Goal: Find contact information: Find contact information

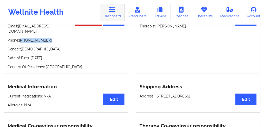
click at [109, 14] on link "Dashboard" at bounding box center [112, 12] width 25 height 17
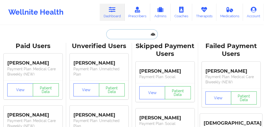
click at [123, 32] on input "text" at bounding box center [132, 34] width 52 height 10
paste input "[PERSON_NAME] [PERSON_NAME]"
type input "[PERSON_NAME] [PERSON_NAME]"
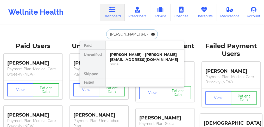
scroll to position [0, 0]
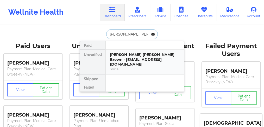
click at [122, 57] on div "[PERSON_NAME] [PERSON_NAME] Brown - [EMAIL_ADDRESS][DOMAIN_NAME]" at bounding box center [145, 59] width 70 height 15
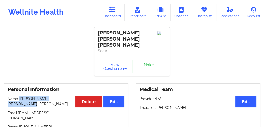
drag, startPoint x: 70, startPoint y: 92, endPoint x: 20, endPoint y: 92, distance: 49.7
click at [20, 96] on p "Name: [PERSON_NAME] [PERSON_NAME] [PERSON_NAME]" at bounding box center [66, 101] width 117 height 10
copy p "[PERSON_NAME] [PERSON_NAME] [PERSON_NAME]"
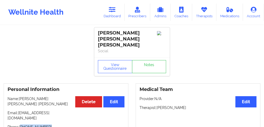
drag, startPoint x: 47, startPoint y: 110, endPoint x: 22, endPoint y: 110, distance: 25.3
click at [22, 124] on p "Phone: [PHONE_NUMBER]" at bounding box center [66, 126] width 117 height 5
copy p "[PHONE_NUMBER]"
click at [115, 14] on link "Dashboard" at bounding box center [112, 12] width 25 height 17
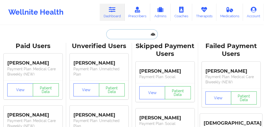
click at [121, 36] on input "text" at bounding box center [132, 34] width 52 height 10
paste input "[PERSON_NAME]"
type input "[PERSON_NAME]"
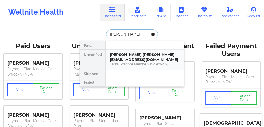
click at [127, 55] on div "[PERSON_NAME] [PERSON_NAME] - [EMAIL_ADDRESS][DOMAIN_NAME]" at bounding box center [145, 57] width 70 height 10
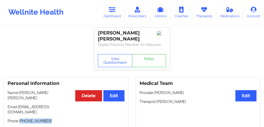
drag, startPoint x: 53, startPoint y: 111, endPoint x: 22, endPoint y: 108, distance: 31.1
click at [22, 118] on p "Phone: [PHONE_NUMBER]" at bounding box center [66, 120] width 117 height 5
copy p "[PHONE_NUMBER]"
click at [115, 8] on icon at bounding box center [112, 10] width 7 height 6
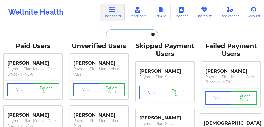
click at [117, 33] on input "text" at bounding box center [132, 34] width 52 height 10
paste input "[PERSON_NAME]"
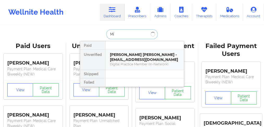
type input "M"
type input "[PERSON_NAME]"
click at [117, 57] on div "[PERSON_NAME] - [PERSON_NAME][EMAIL_ADDRESS][DOMAIN_NAME]" at bounding box center [145, 57] width 70 height 10
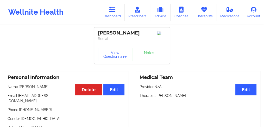
click at [40, 88] on p "Name: [PERSON_NAME]" at bounding box center [66, 86] width 117 height 5
copy p "[PERSON_NAME]"
click at [117, 17] on link "Dashboard" at bounding box center [112, 12] width 25 height 17
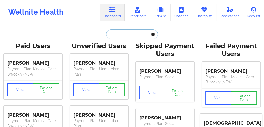
click at [123, 34] on input "text" at bounding box center [132, 34] width 52 height 10
paste input "H Spettmann III"
type input "H Spettmann III"
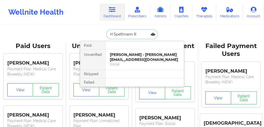
click at [118, 59] on div "[PERSON_NAME] - [PERSON_NAME][EMAIL_ADDRESS][DOMAIN_NAME]" at bounding box center [145, 57] width 70 height 10
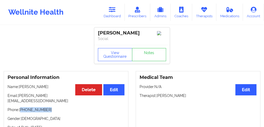
drag, startPoint x: 49, startPoint y: 112, endPoint x: 46, endPoint y: 79, distance: 33.3
click at [21, 109] on p "Phone: [PHONE_NUMBER]" at bounding box center [66, 109] width 117 height 5
copy p "[PHONE_NUMBER]"
